Goal: Task Accomplishment & Management: Manage account settings

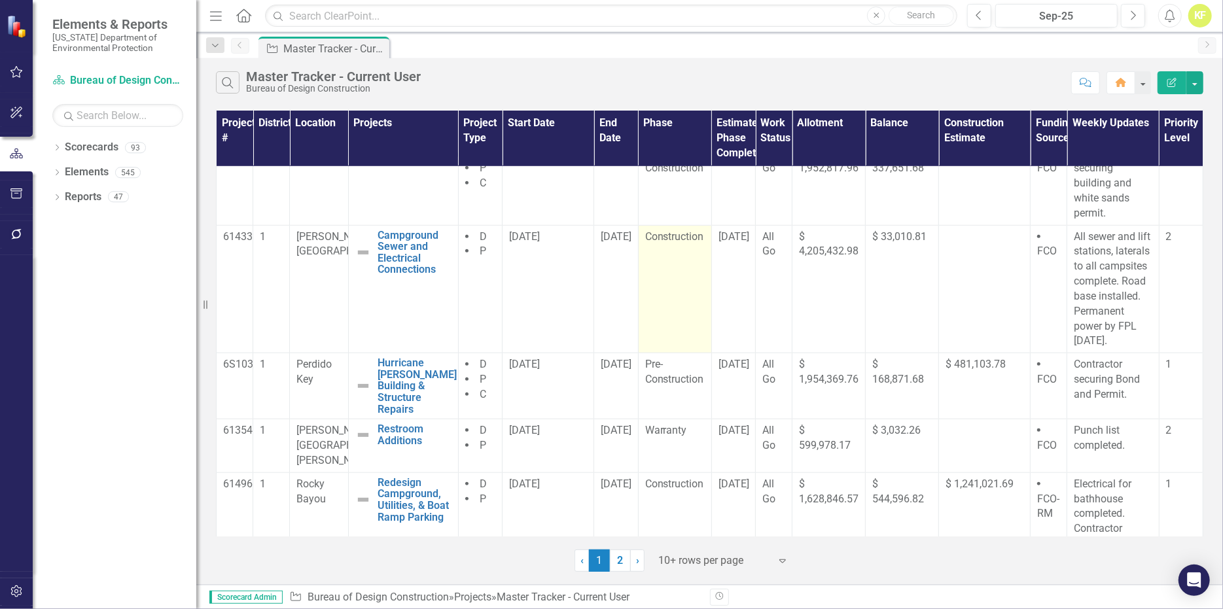
scroll to position [692, 0]
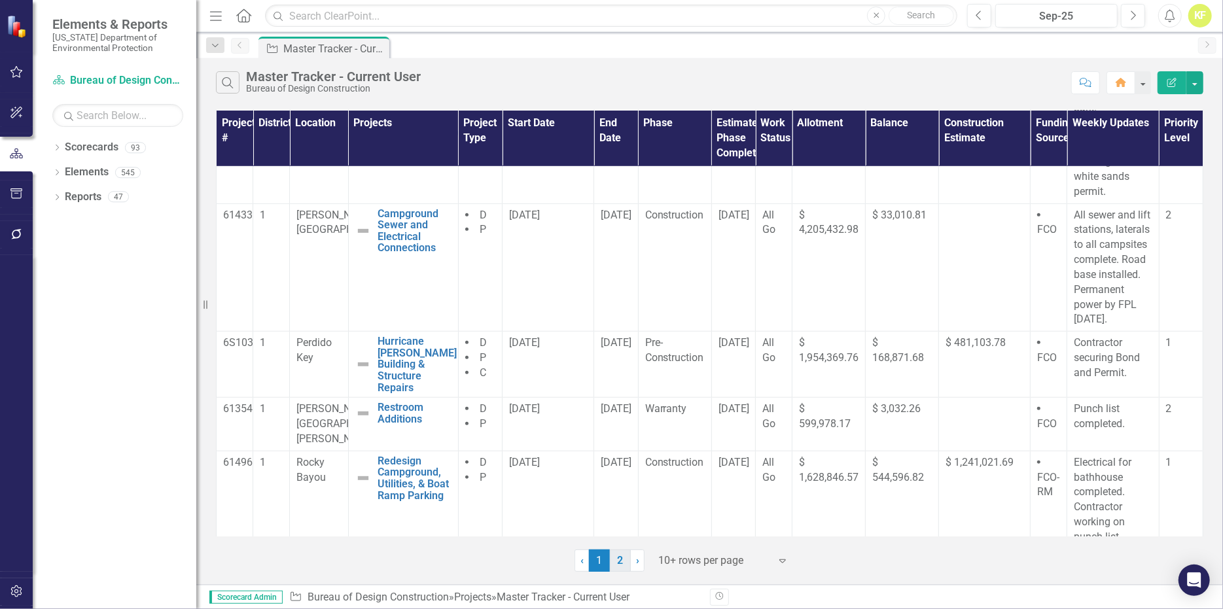
click at [619, 572] on link "2" at bounding box center [620, 561] width 21 height 22
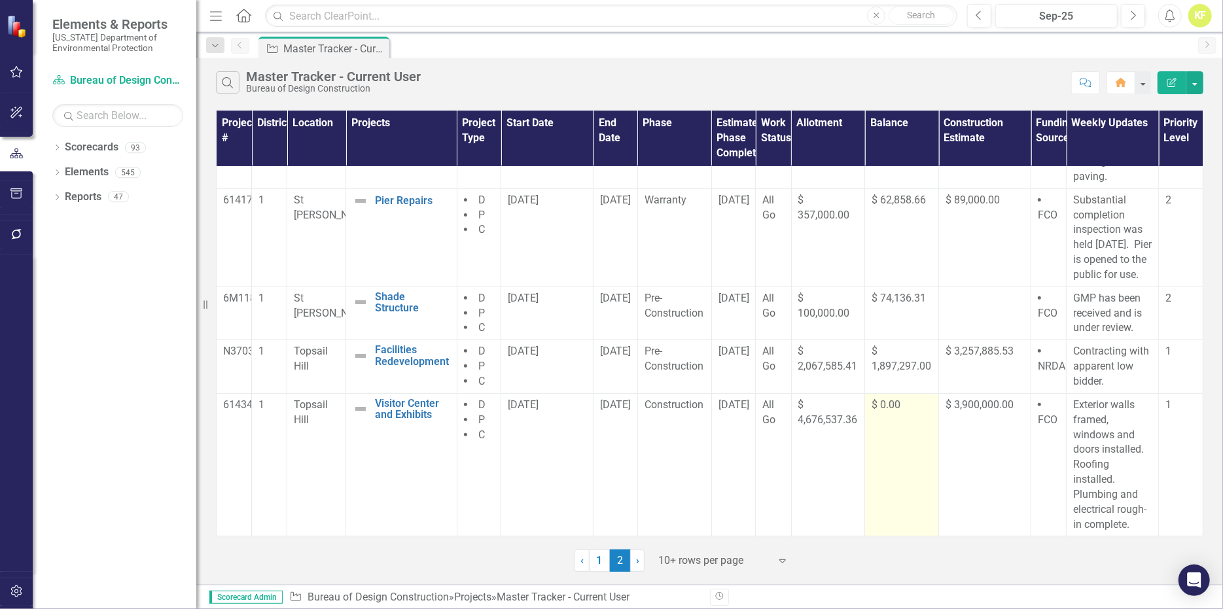
scroll to position [278, 0]
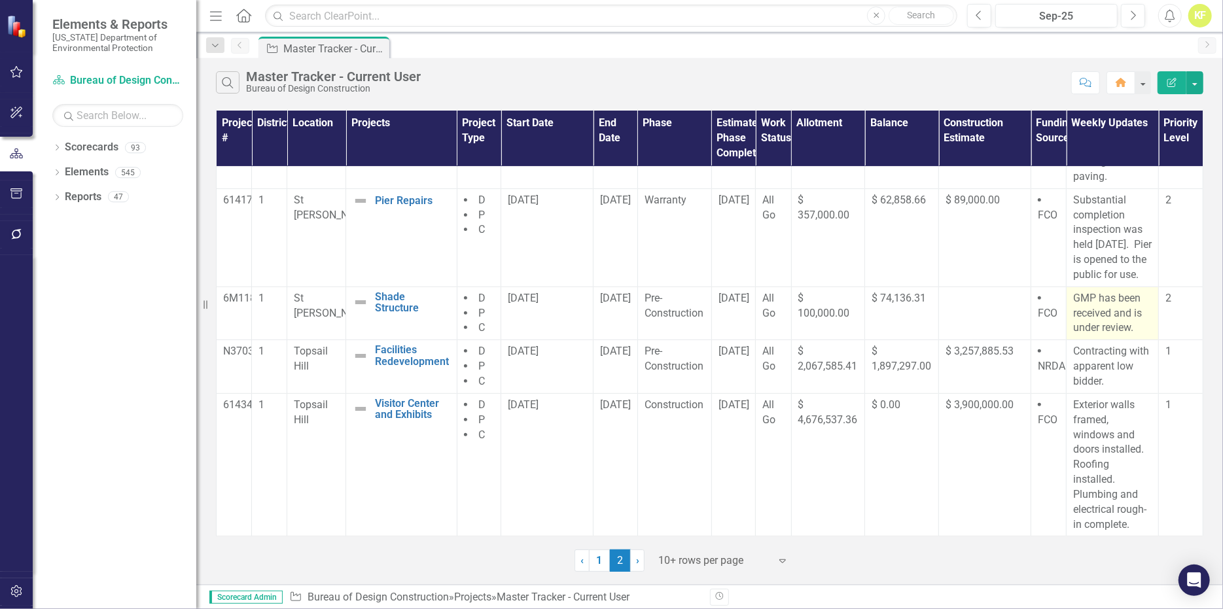
click at [1094, 325] on p "GMP has been received and is under review." at bounding box center [1112, 313] width 79 height 45
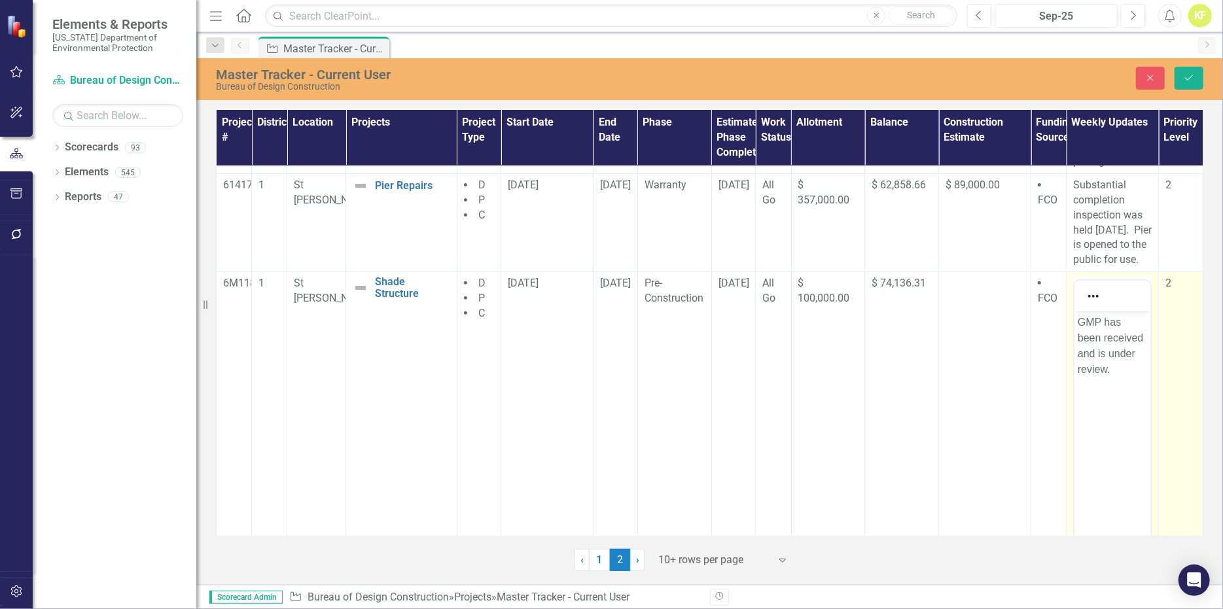
scroll to position [0, 0]
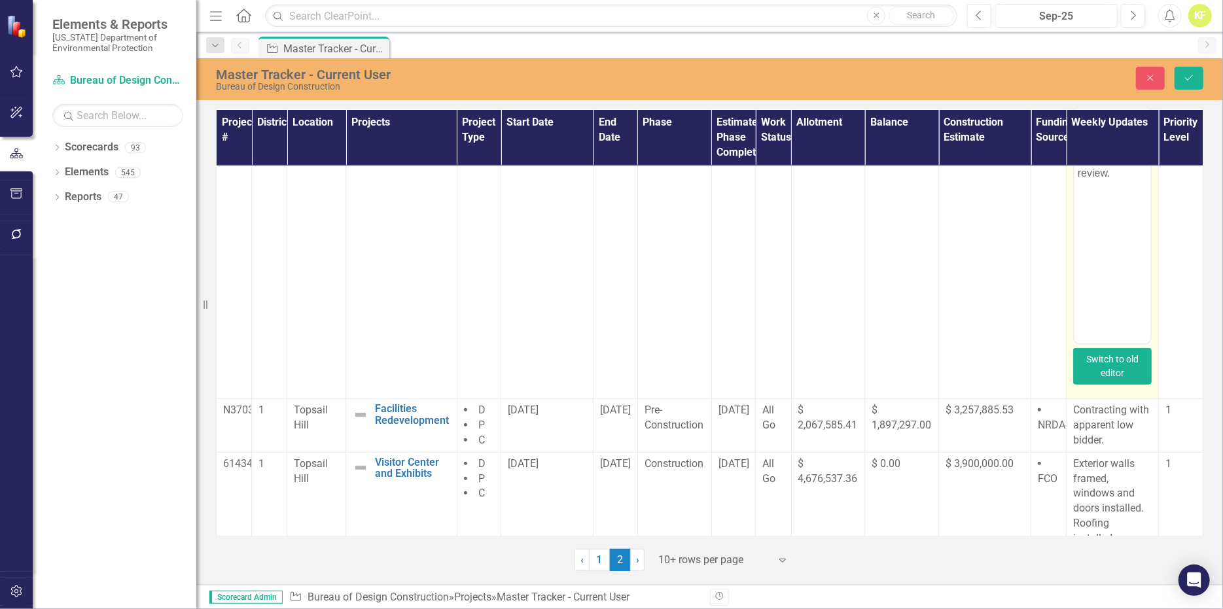
click at [1114, 385] on button "Switch to old editor" at bounding box center [1112, 366] width 79 height 37
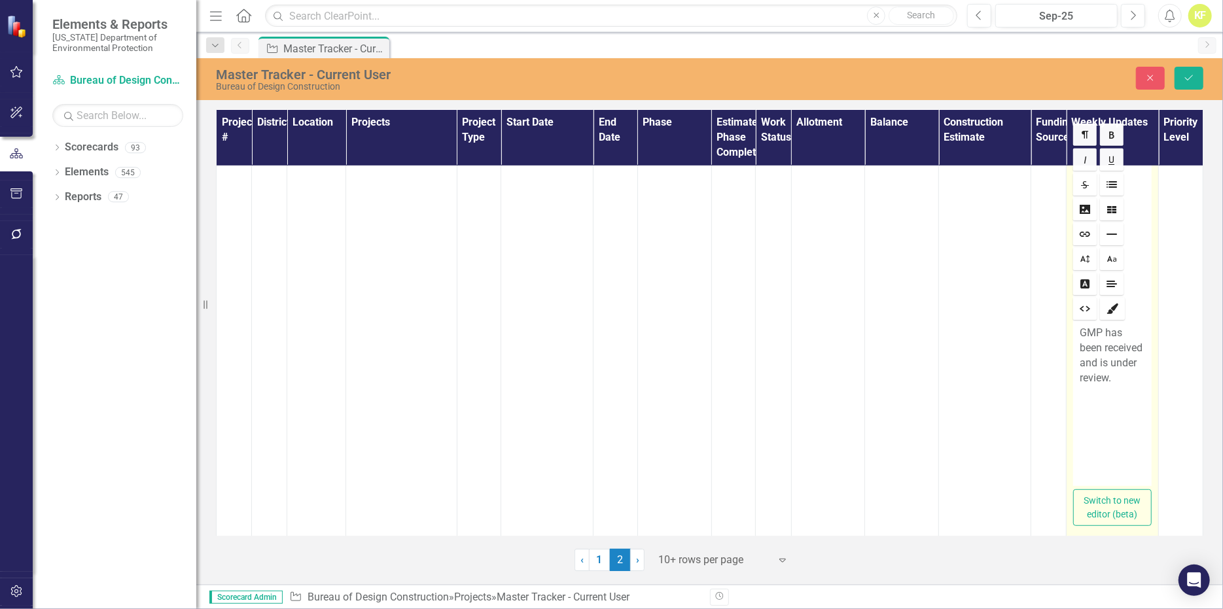
scroll to position [539, 0]
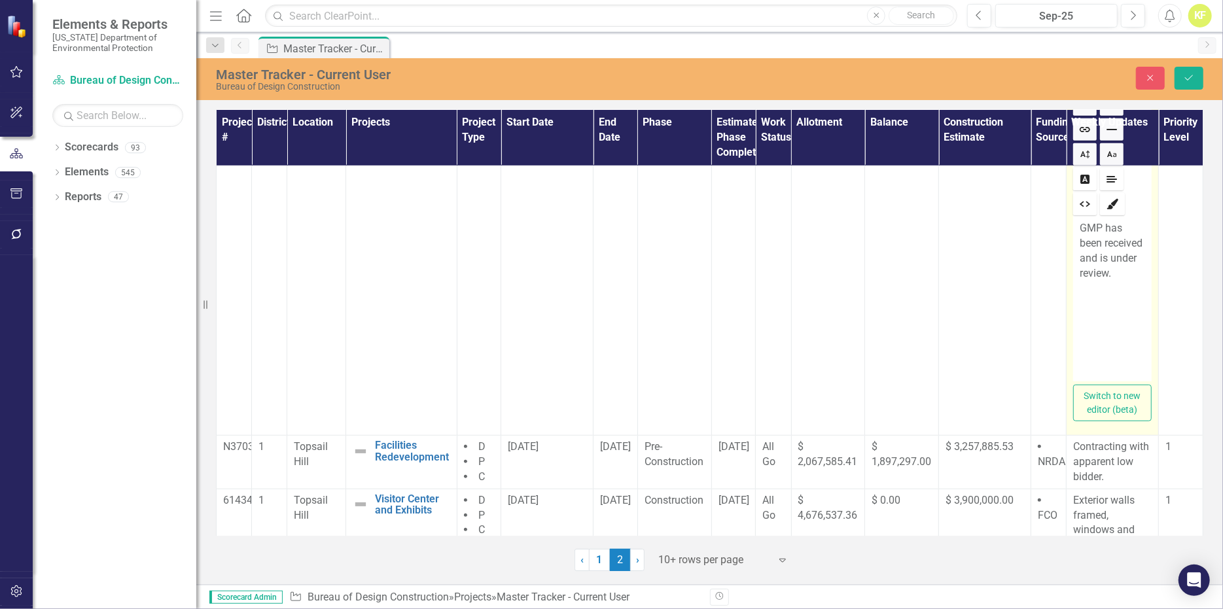
click at [1105, 281] on p "GMP has been received and is under review." at bounding box center [1112, 251] width 65 height 60
click at [1186, 82] on icon "Save" at bounding box center [1189, 77] width 12 height 9
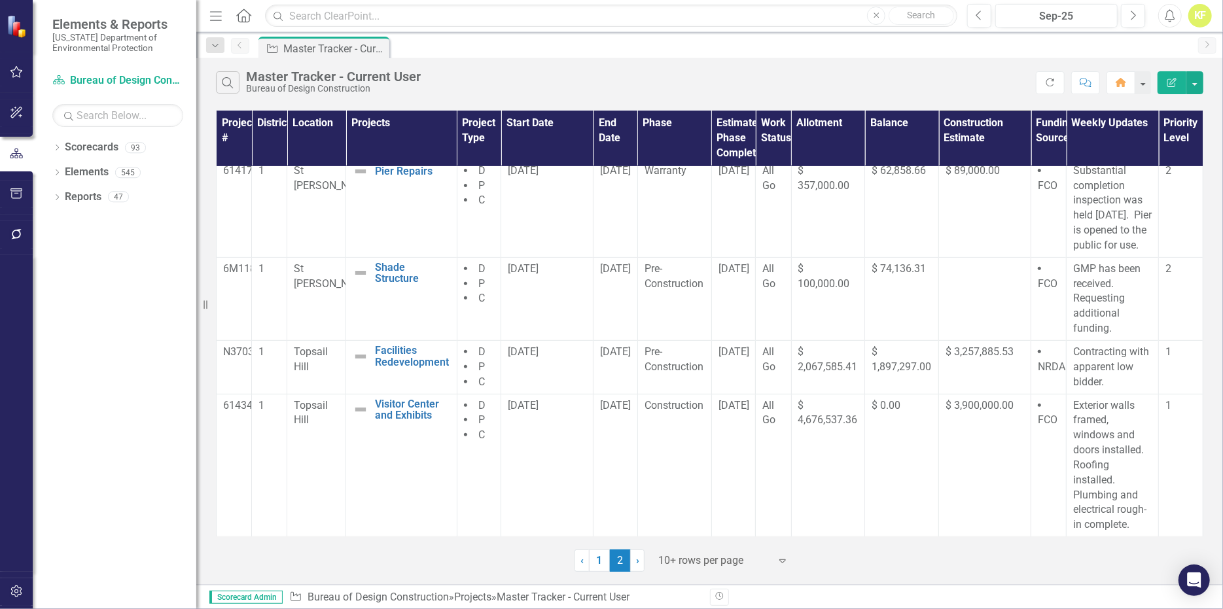
scroll to position [308, 0]
click at [611, 274] on span "[DATE]" at bounding box center [615, 268] width 31 height 12
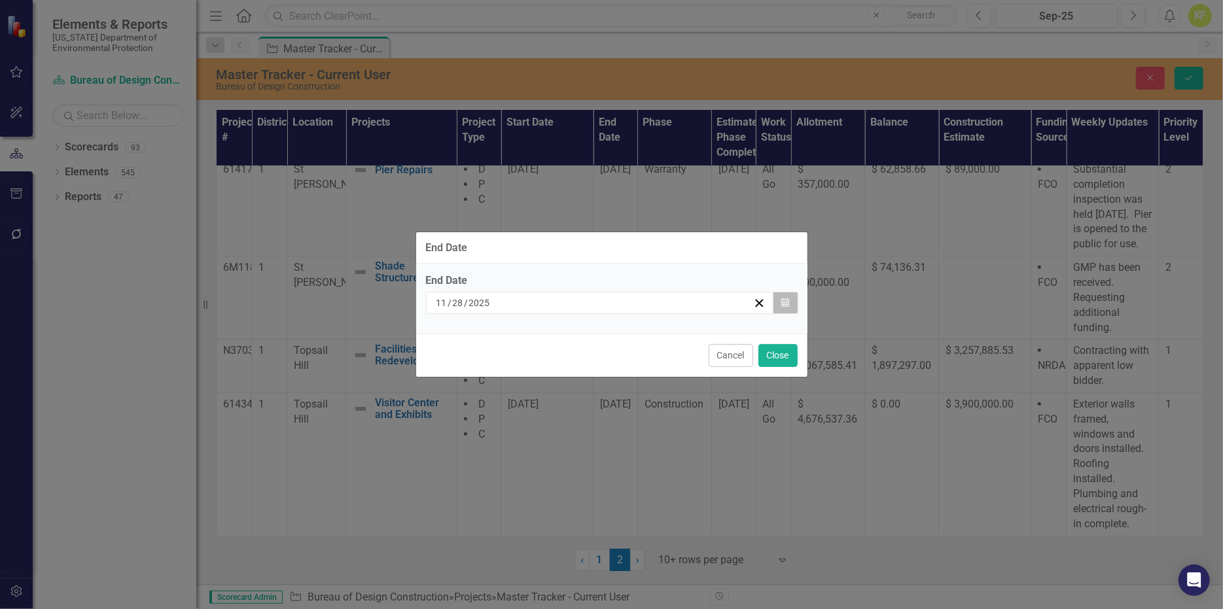
click at [781, 298] on icon "Calendar" at bounding box center [785, 302] width 8 height 9
click at [764, 366] on button "Close" at bounding box center [777, 355] width 39 height 23
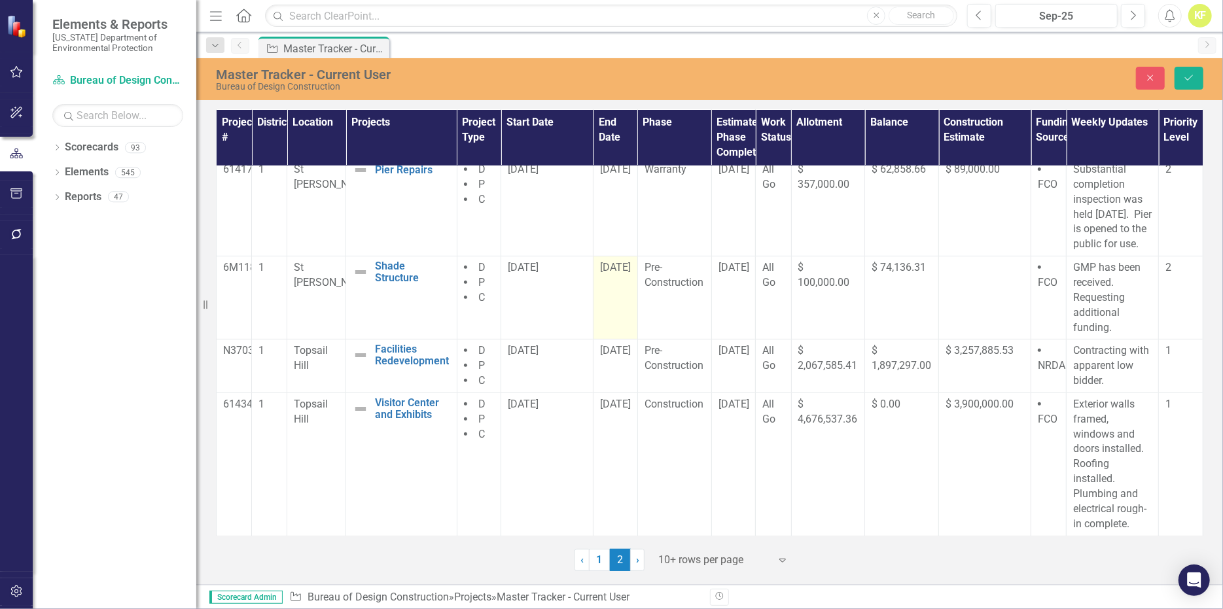
click at [613, 274] on span "[DATE]" at bounding box center [615, 267] width 31 height 12
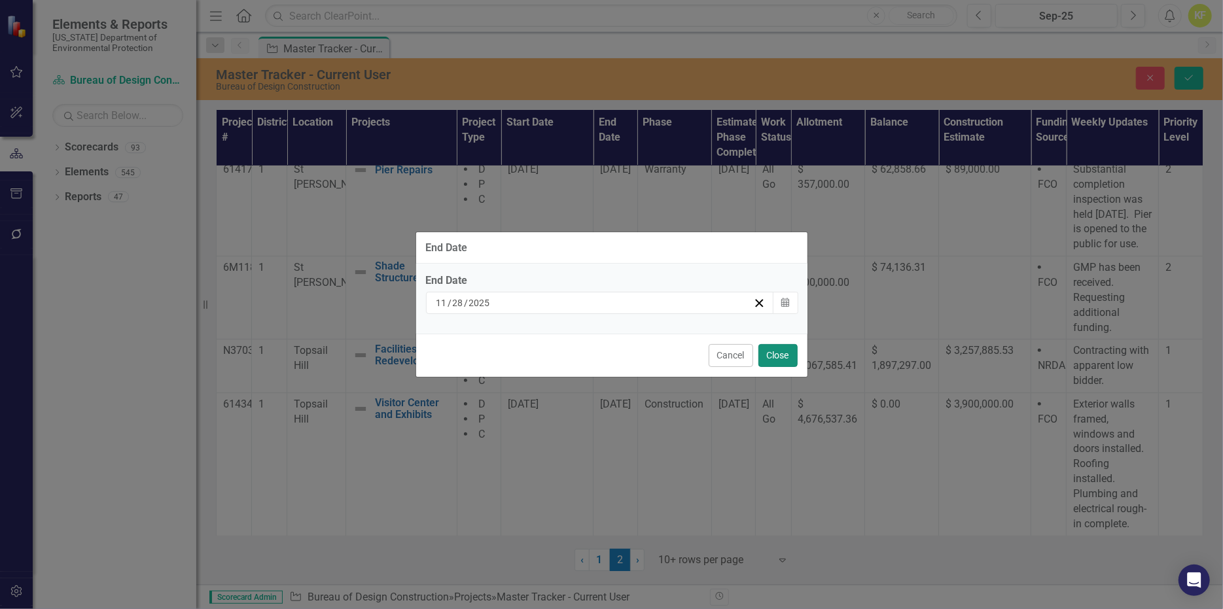
click at [764, 367] on button "Close" at bounding box center [777, 355] width 39 height 23
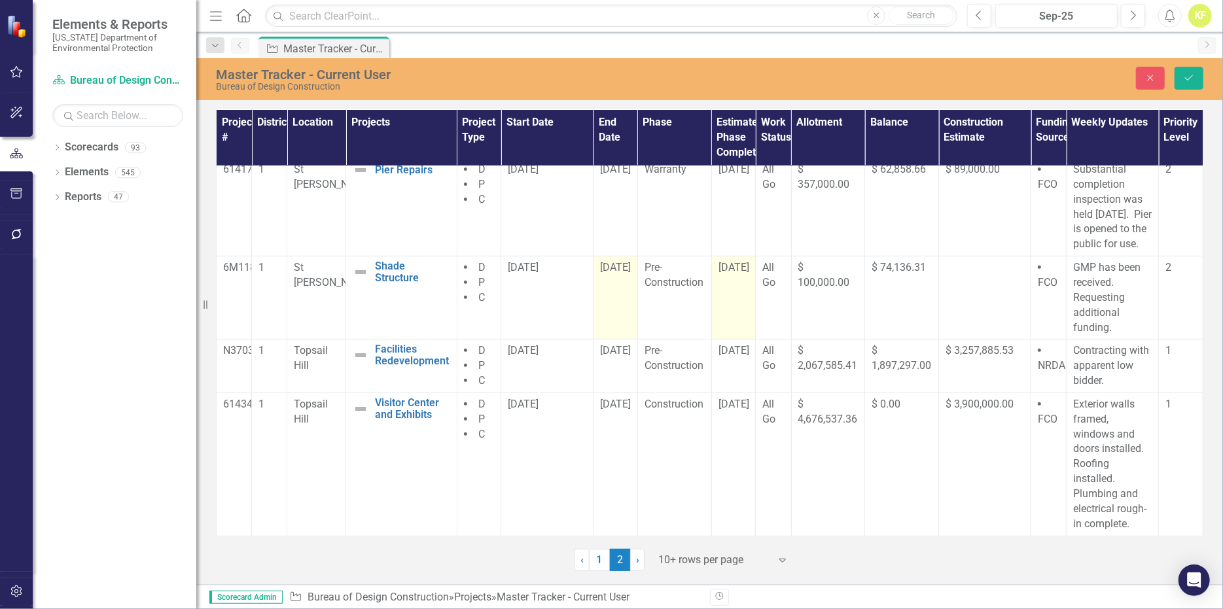
click at [732, 272] on span "[DATE]" at bounding box center [734, 267] width 31 height 12
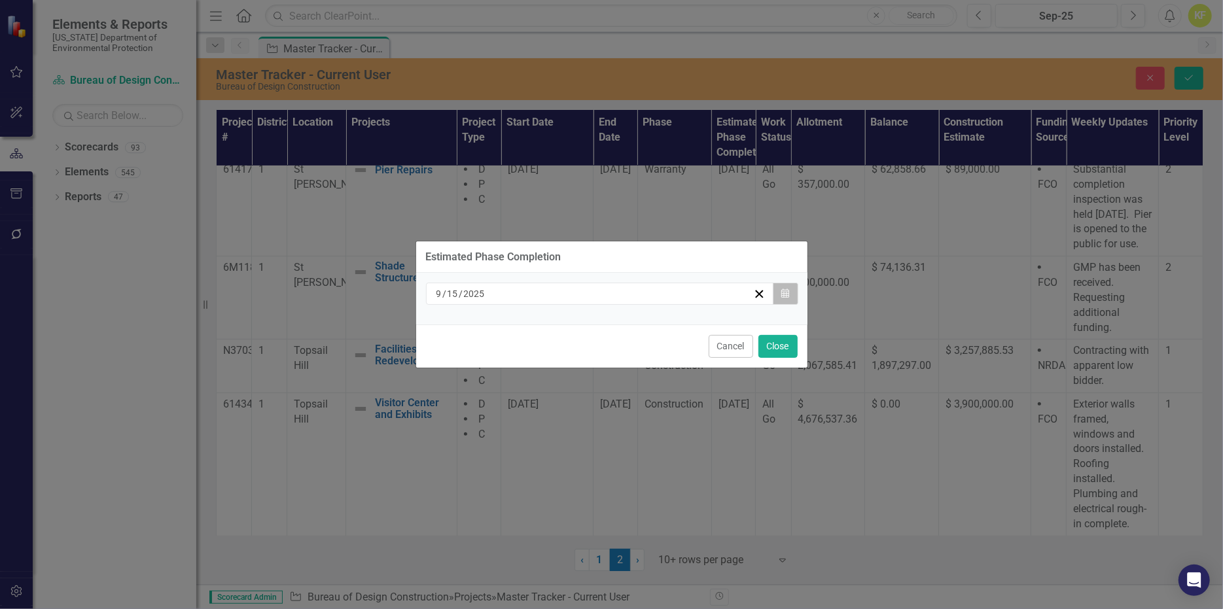
click at [781, 289] on icon "Calendar" at bounding box center [785, 293] width 8 height 9
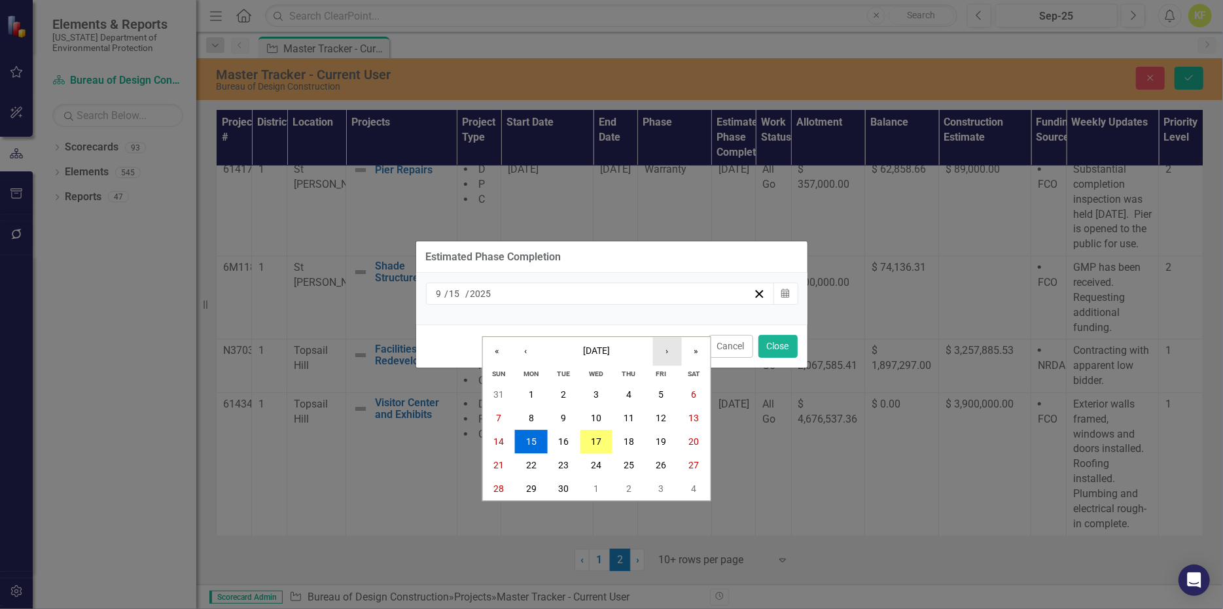
click at [665, 337] on button "›" at bounding box center [666, 351] width 29 height 29
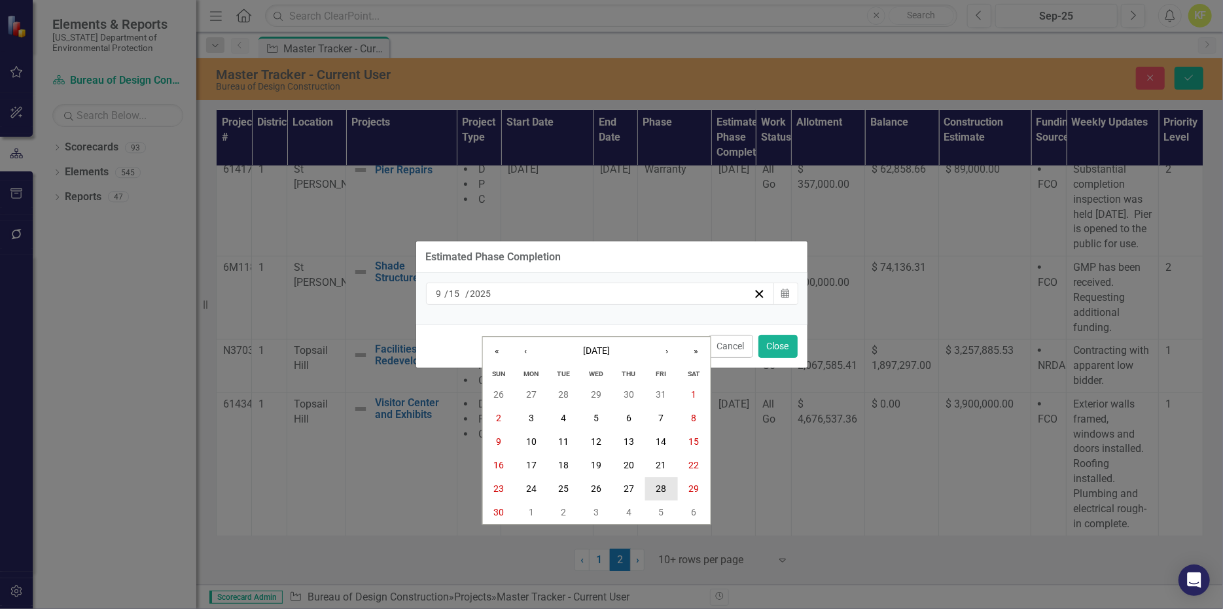
click at [661, 484] on abbr "28" at bounding box center [661, 489] width 10 height 10
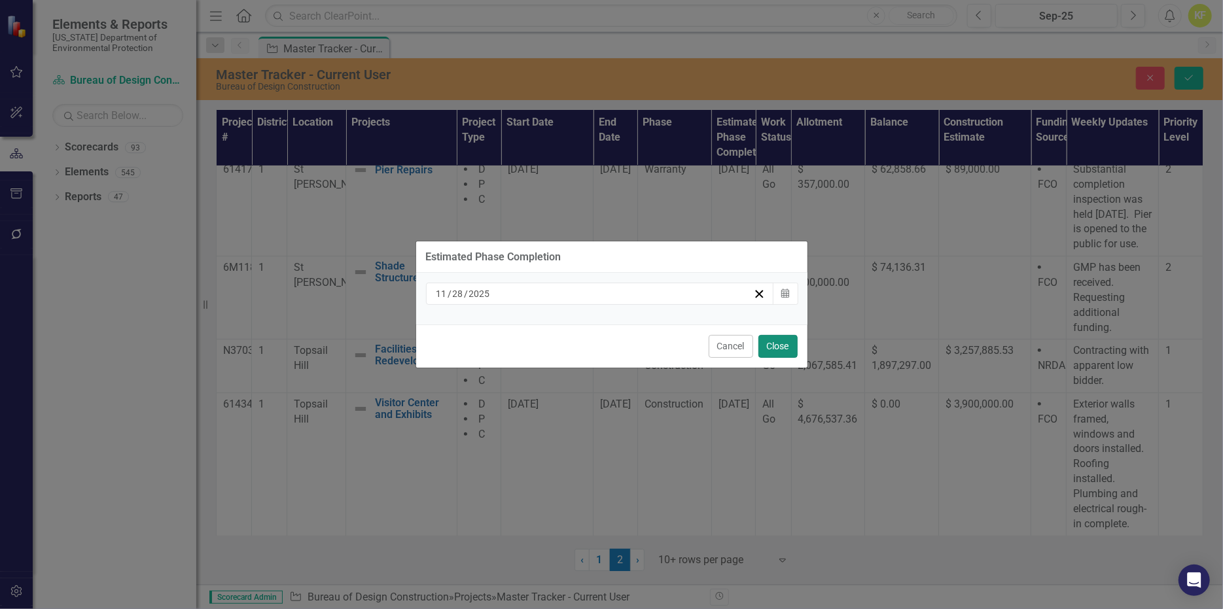
click at [764, 358] on button "Close" at bounding box center [777, 346] width 39 height 23
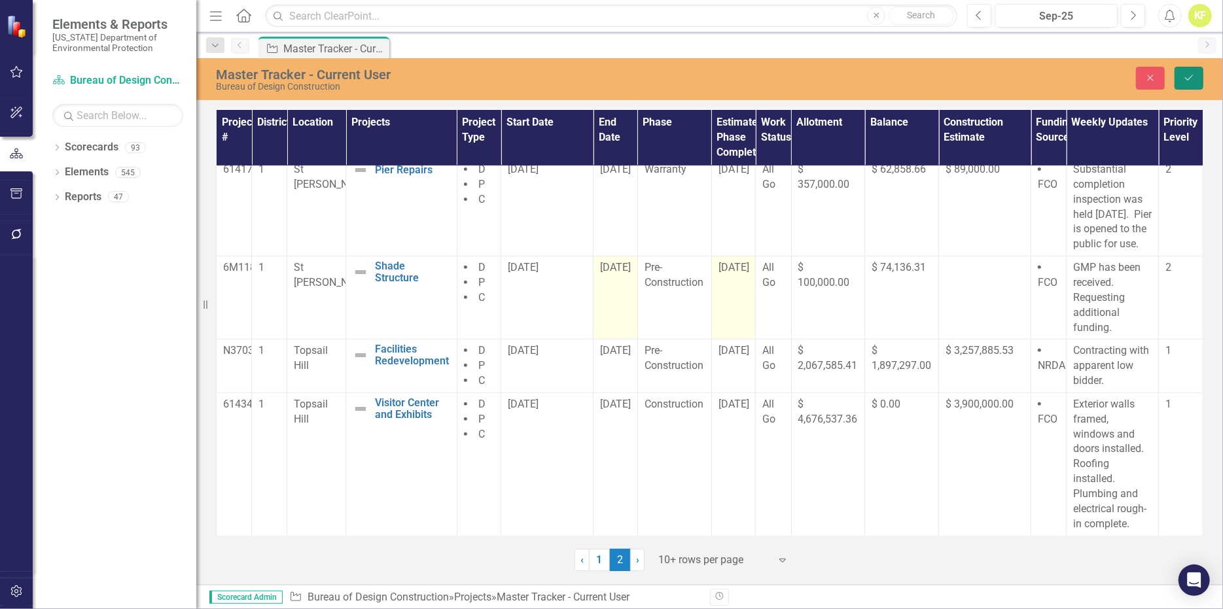
click at [1184, 82] on icon "Save" at bounding box center [1189, 77] width 12 height 9
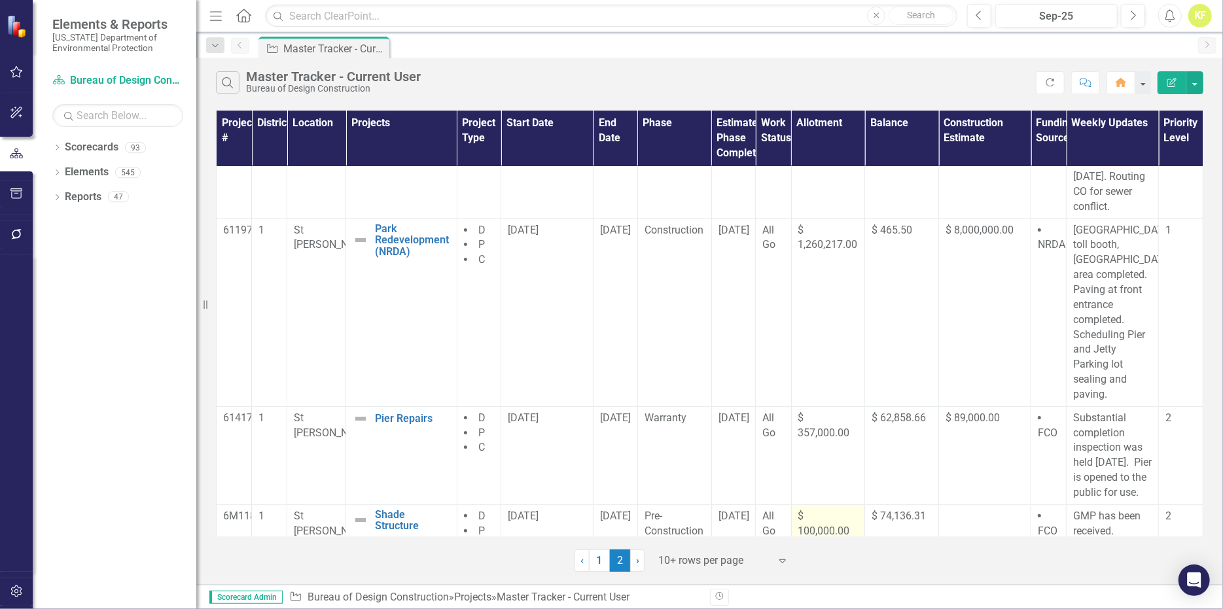
scroll to position [0, 0]
